Goal: Information Seeking & Learning: Find specific fact

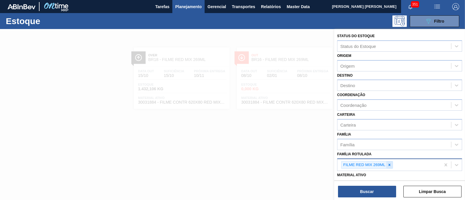
scroll to position [72, 0]
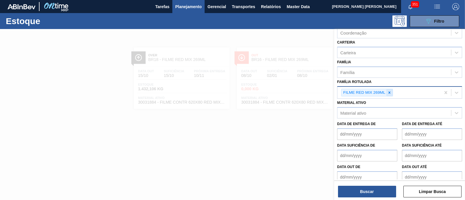
click at [390, 92] on icon at bounding box center [389, 93] width 4 height 4
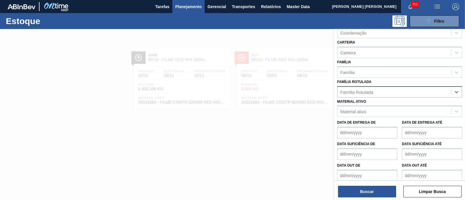
click at [390, 92] on div "Família Rotulada" at bounding box center [394, 92] width 114 height 8
click at [373, 91] on div "Família Rotulada" at bounding box center [356, 91] width 33 height 5
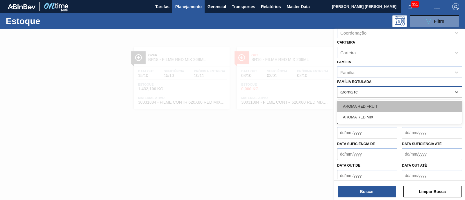
type Rotulada "aroma red"
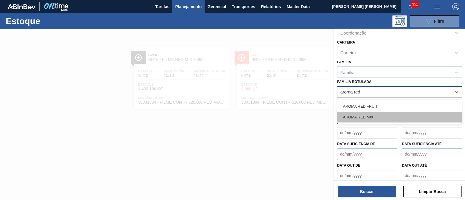
click at [369, 113] on div "AROMA RED MIX" at bounding box center [399, 117] width 125 height 11
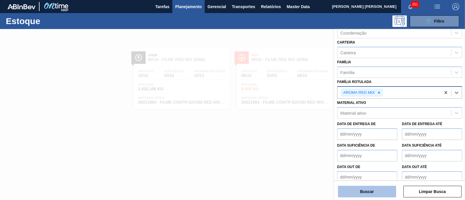
click at [388, 186] on button "Buscar" at bounding box center [367, 192] width 58 height 12
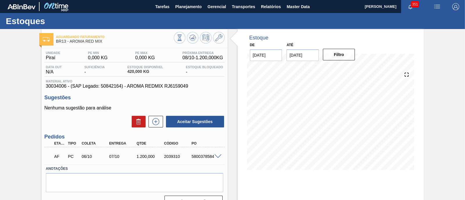
click at [218, 157] on span at bounding box center [217, 157] width 7 height 4
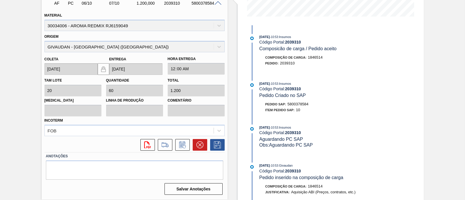
scroll to position [175, 0]
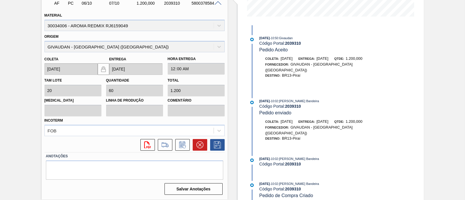
click at [313, 144] on div "26/09/2025 - 10:53 : Insumos Código Portal: 2039310 Composicão de carga / Pedid…" at bounding box center [323, 112] width 150 height 175
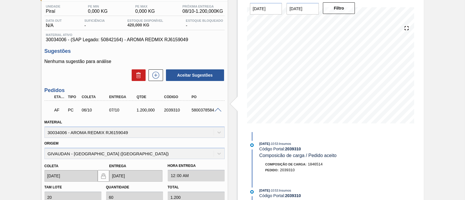
scroll to position [0, 0]
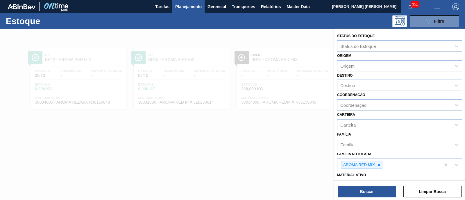
scroll to position [72, 0]
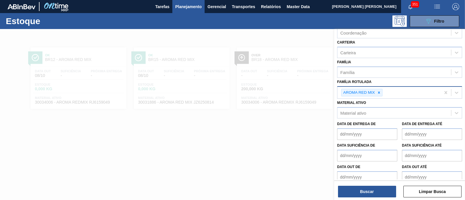
click at [382, 94] on div "AROMA RED MIX" at bounding box center [388, 93] width 103 height 12
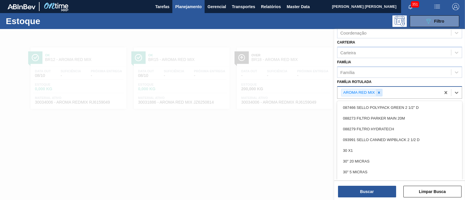
click at [380, 93] on icon at bounding box center [379, 93] width 4 height 4
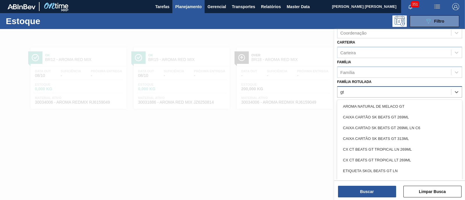
type Rotulada "g"
type Rotulada "l"
type Rotulada "GT"
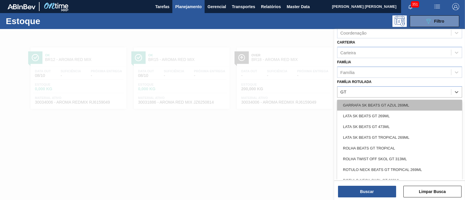
scroll to position [105, 0]
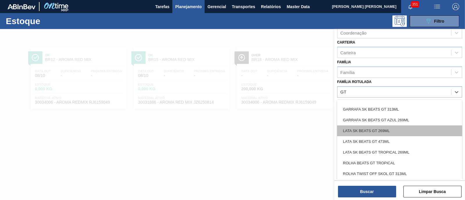
click at [398, 128] on div "LATA SK BEATS GT 269ML" at bounding box center [399, 130] width 125 height 11
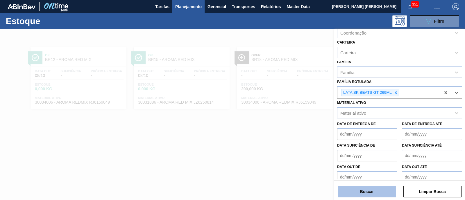
click at [380, 193] on button "Buscar" at bounding box center [367, 192] width 58 height 12
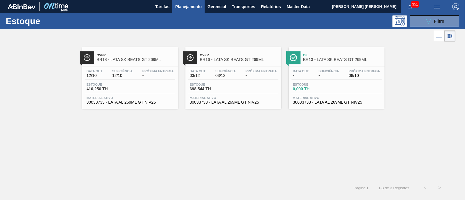
drag, startPoint x: 333, startPoint y: 86, endPoint x: 322, endPoint y: 81, distance: 12.9
click at [322, 81] on div "Data out - Suficiência - Próxima Entrega 08/10 Estoque 0,000 TH Material ativo …" at bounding box center [336, 87] width 96 height 40
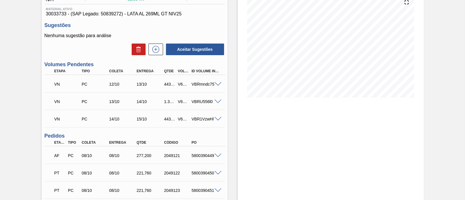
scroll to position [109, 0]
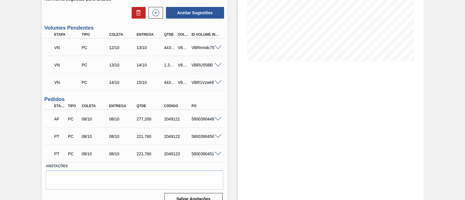
drag, startPoint x: 464, startPoint y: 85, endPoint x: 462, endPoint y: 81, distance: 4.5
click at [462, 81] on div "Aguardando Faturamento BR13 - LATA SK BEATS GT 269ML Unidade Piraí PE MIN 0,000…" at bounding box center [232, 65] width 465 height 290
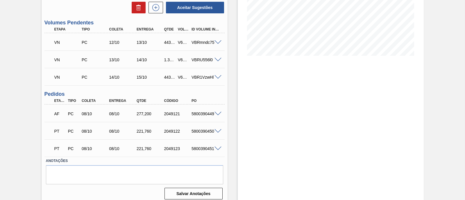
scroll to position [119, 0]
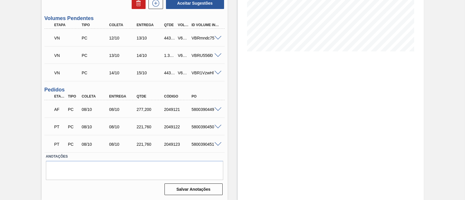
click at [220, 108] on span at bounding box center [217, 109] width 7 height 4
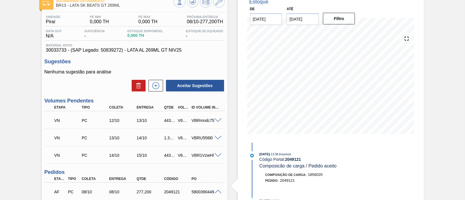
scroll to position [0, 0]
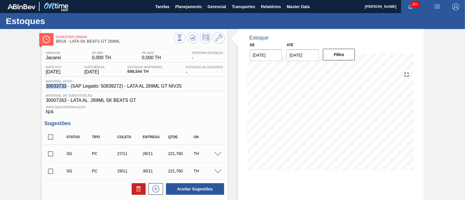
drag, startPoint x: 44, startPoint y: 86, endPoint x: 66, endPoint y: 88, distance: 22.8
click at [66, 88] on div "Unidade Jacareí PE MIN 0,000 TH PE MAX 0,000 TH Próxima Entrega - Data out [DAT…" at bounding box center [135, 168] width 186 height 240
copy span "30033733"
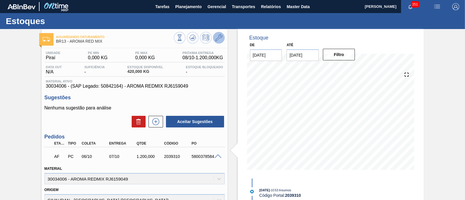
click at [216, 38] on icon at bounding box center [218, 37] width 7 height 7
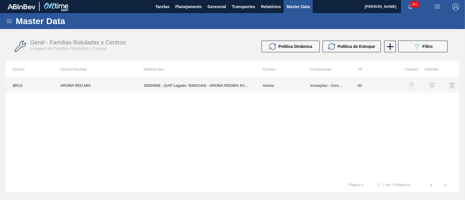
click at [250, 86] on td "30034006 - (SAP Legado: 50842164) - AROMA REDMIX RJ6159049" at bounding box center [196, 85] width 119 height 15
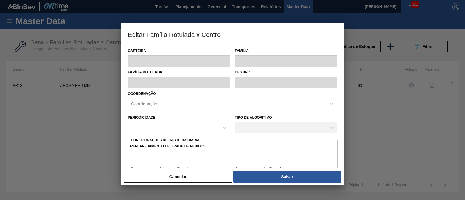
type input "Aroma"
type input "Aromas"
type input "AROMA RED MIX"
type input "BR13 - Piraí"
type input "60"
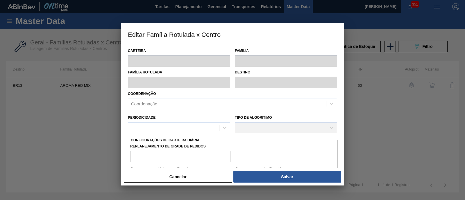
type input "0"
type input "100"
type input "0,000"
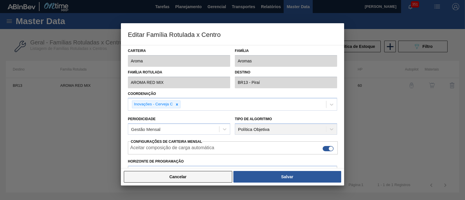
click at [194, 174] on button "Cancelar" at bounding box center [178, 177] width 108 height 12
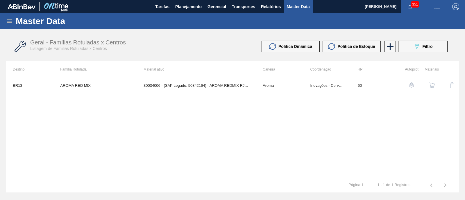
click at [430, 83] on img "button" at bounding box center [432, 85] width 6 height 6
